Goal: Check status

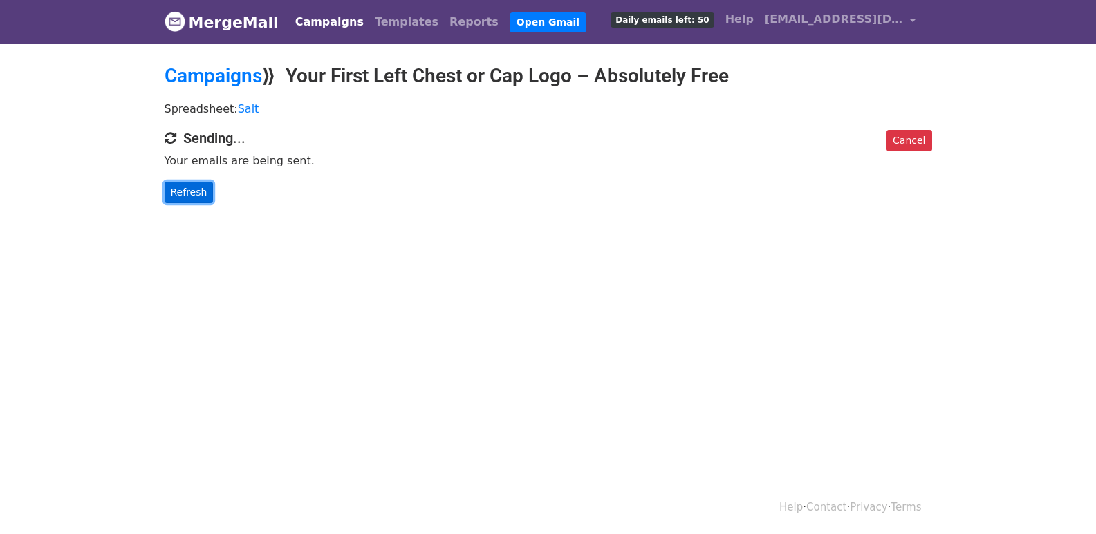
click at [192, 198] on link "Refresh" at bounding box center [189, 192] width 49 height 21
click at [204, 182] on link "Refresh" at bounding box center [189, 192] width 49 height 21
click at [196, 189] on link "Refresh" at bounding box center [189, 192] width 49 height 21
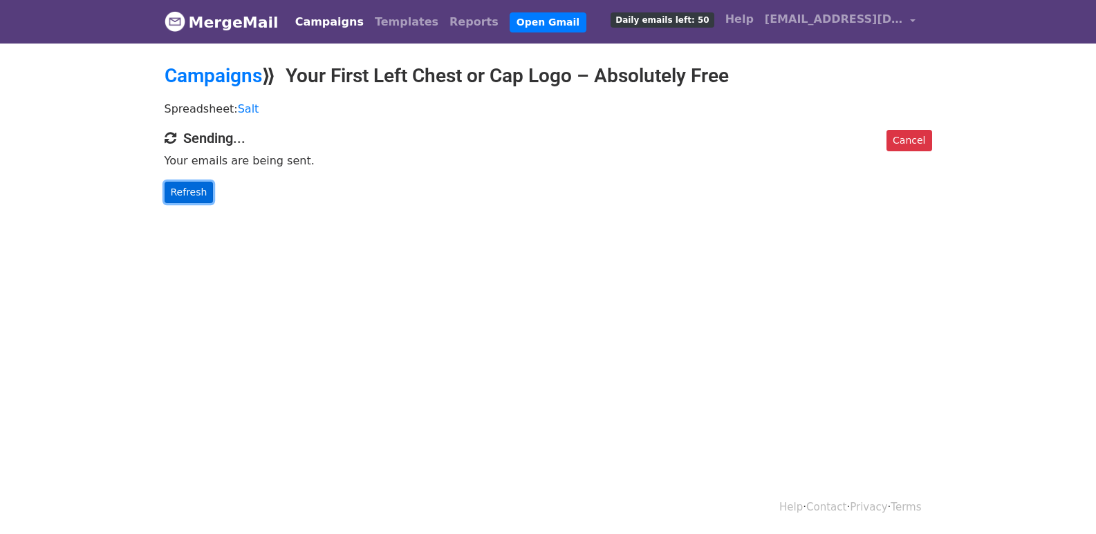
click at [196, 189] on link "Refresh" at bounding box center [189, 192] width 49 height 21
drag, startPoint x: 196, startPoint y: 189, endPoint x: 413, endPoint y: 386, distance: 293.1
click at [196, 191] on link "Refresh" at bounding box center [189, 192] width 49 height 21
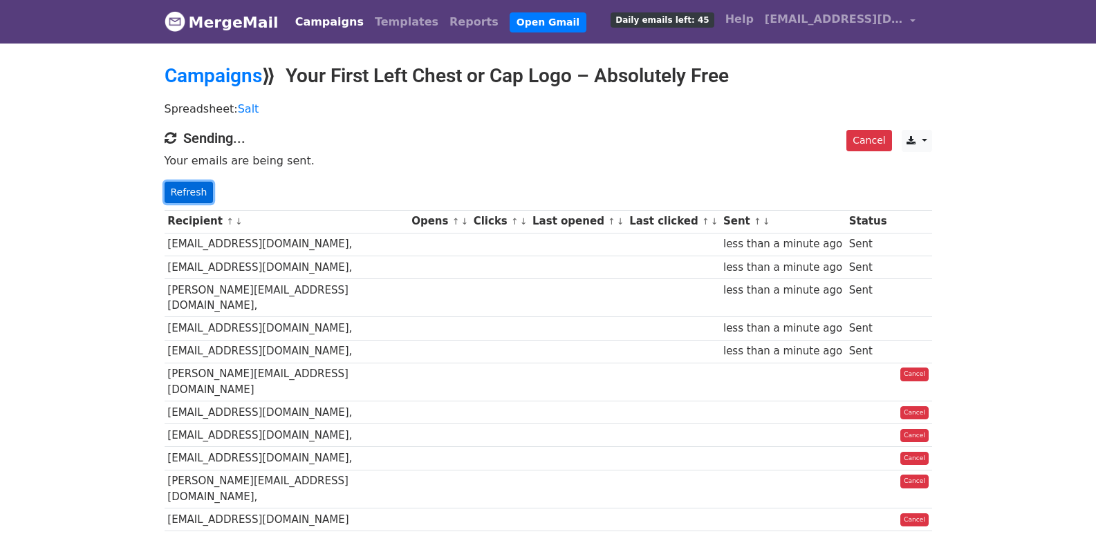
click at [195, 191] on link "Refresh" at bounding box center [189, 192] width 49 height 21
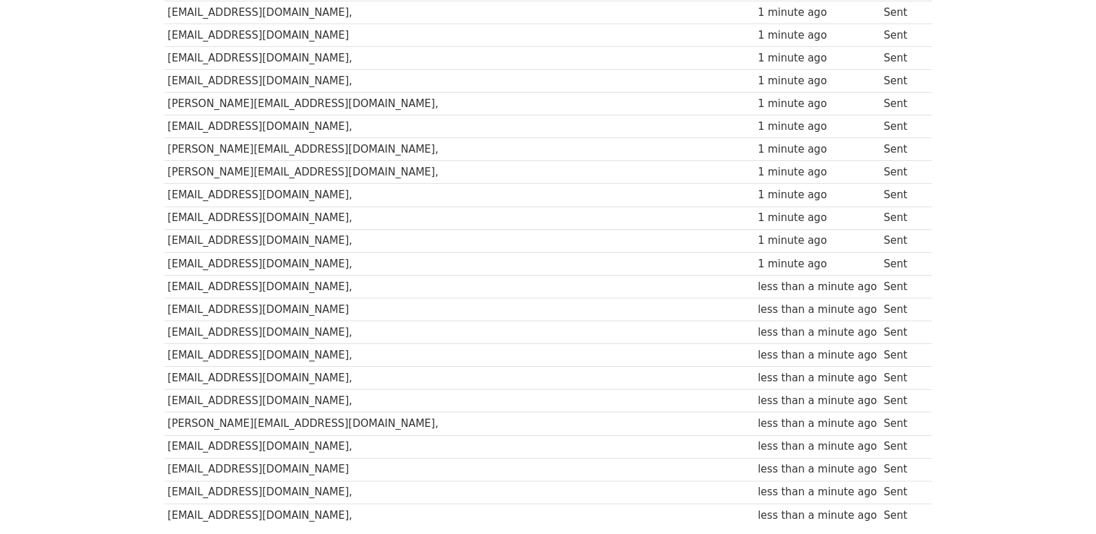
scroll to position [962, 0]
